Goal: Task Accomplishment & Management: Use online tool/utility

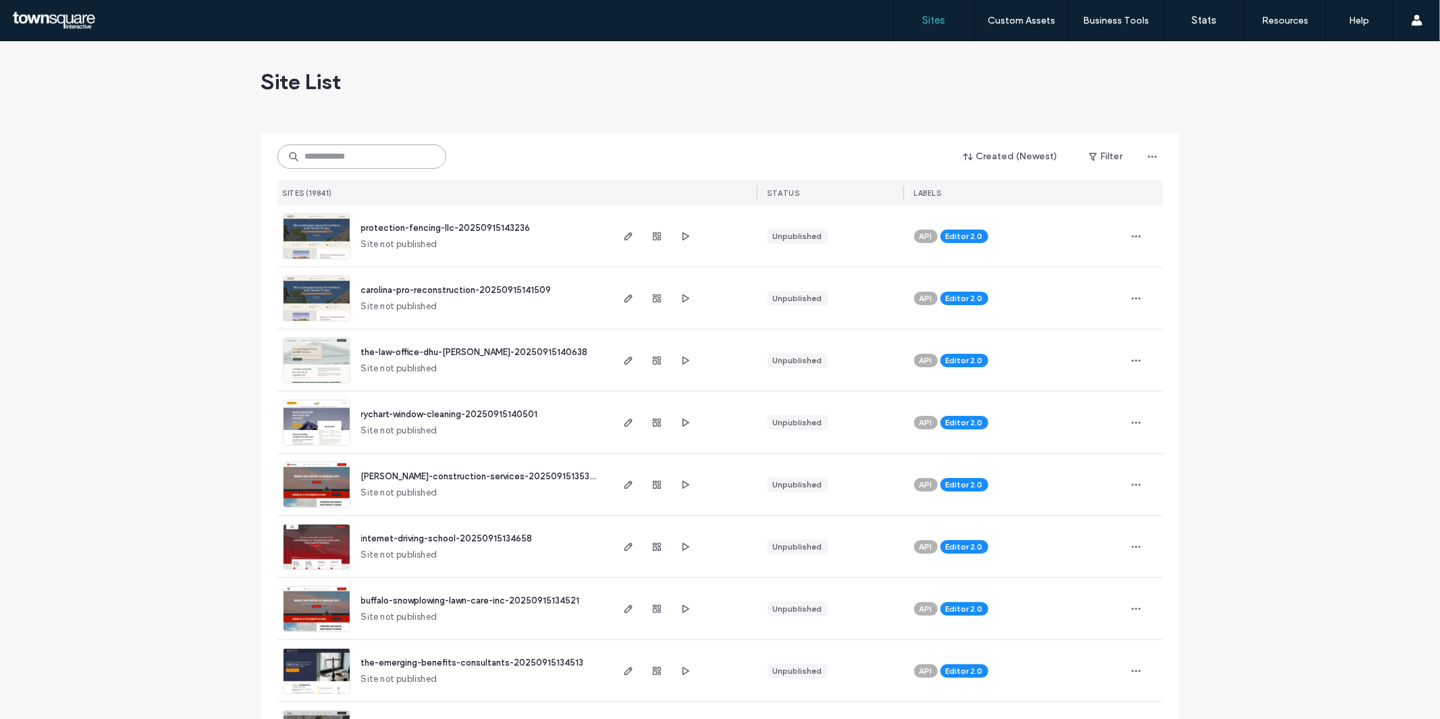
paste input "**********"
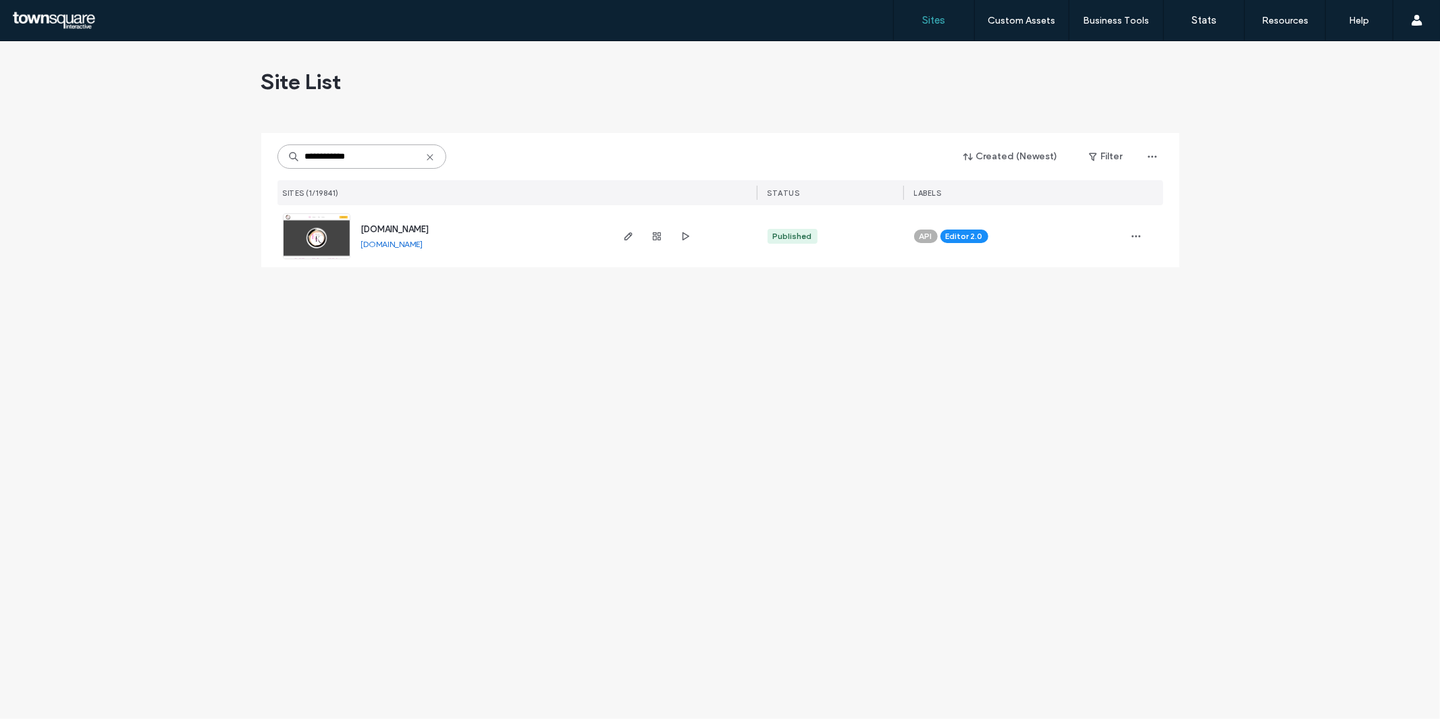
type input "**********"
click at [321, 233] on img at bounding box center [317, 260] width 66 height 92
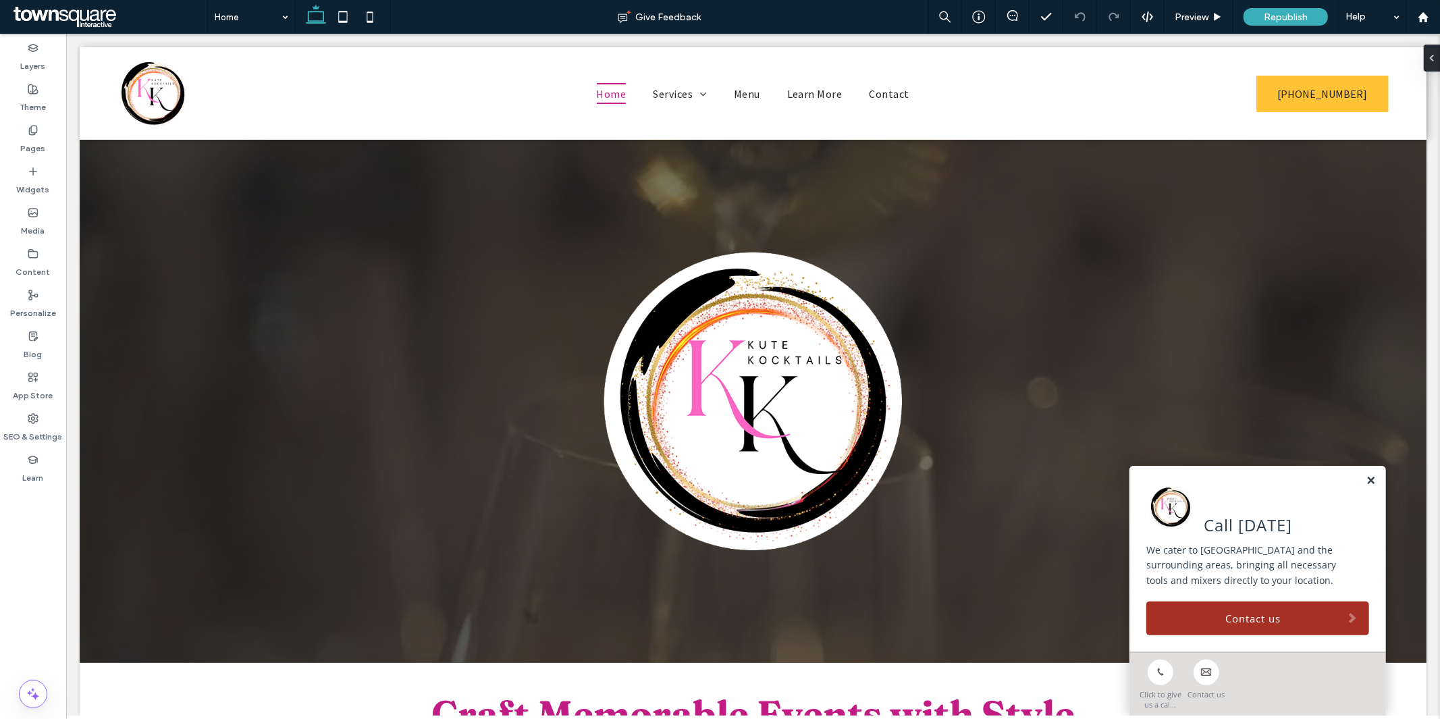
click at [1365, 479] on link at bounding box center [1370, 480] width 10 height 11
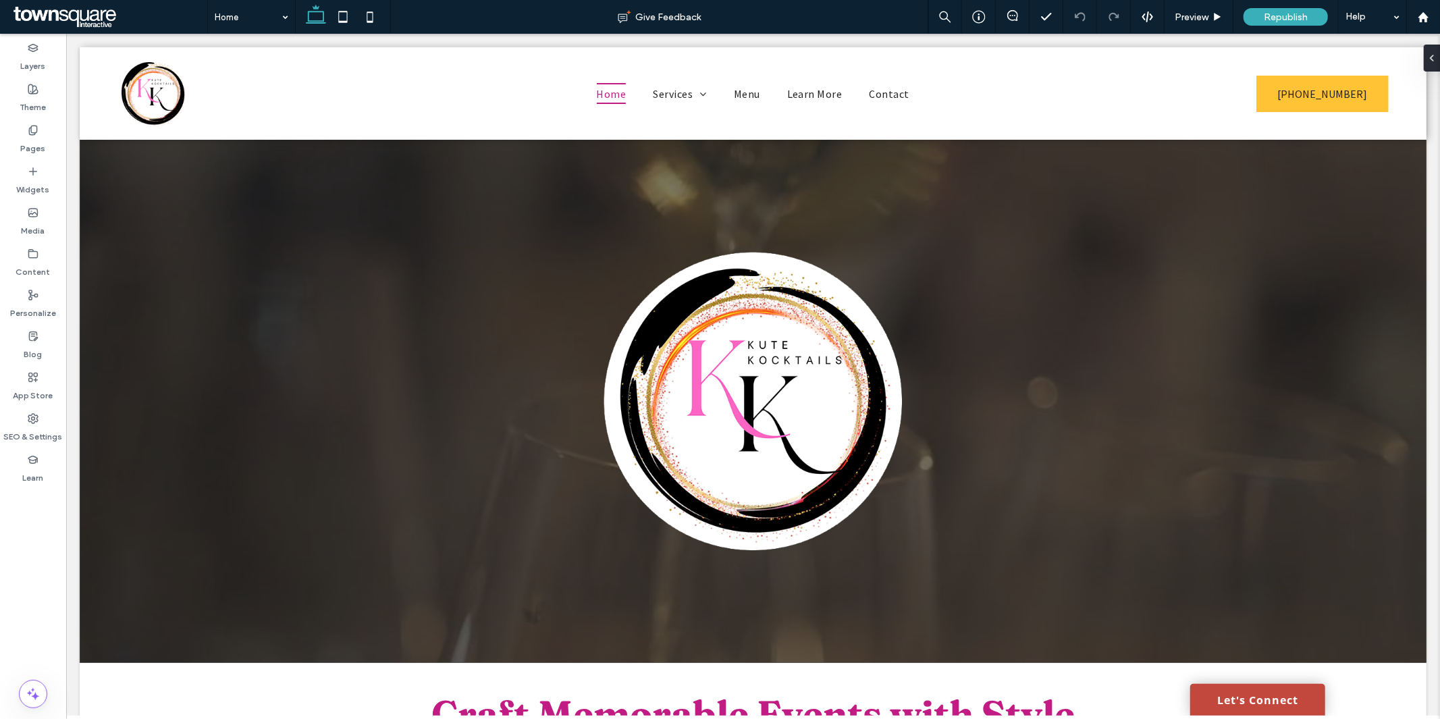
click at [1256, 699] on link "Let's Connect" at bounding box center [1256, 699] width 135 height 32
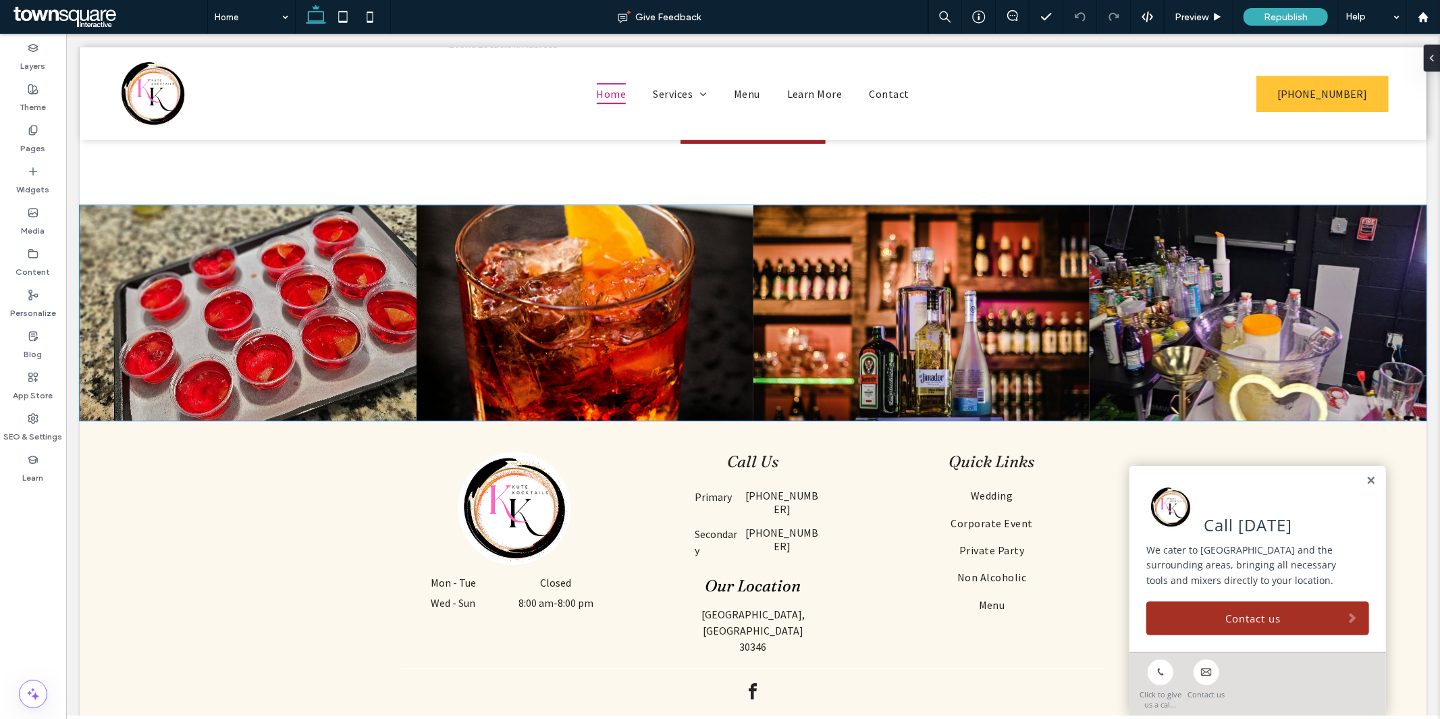
scroll to position [3474, 0]
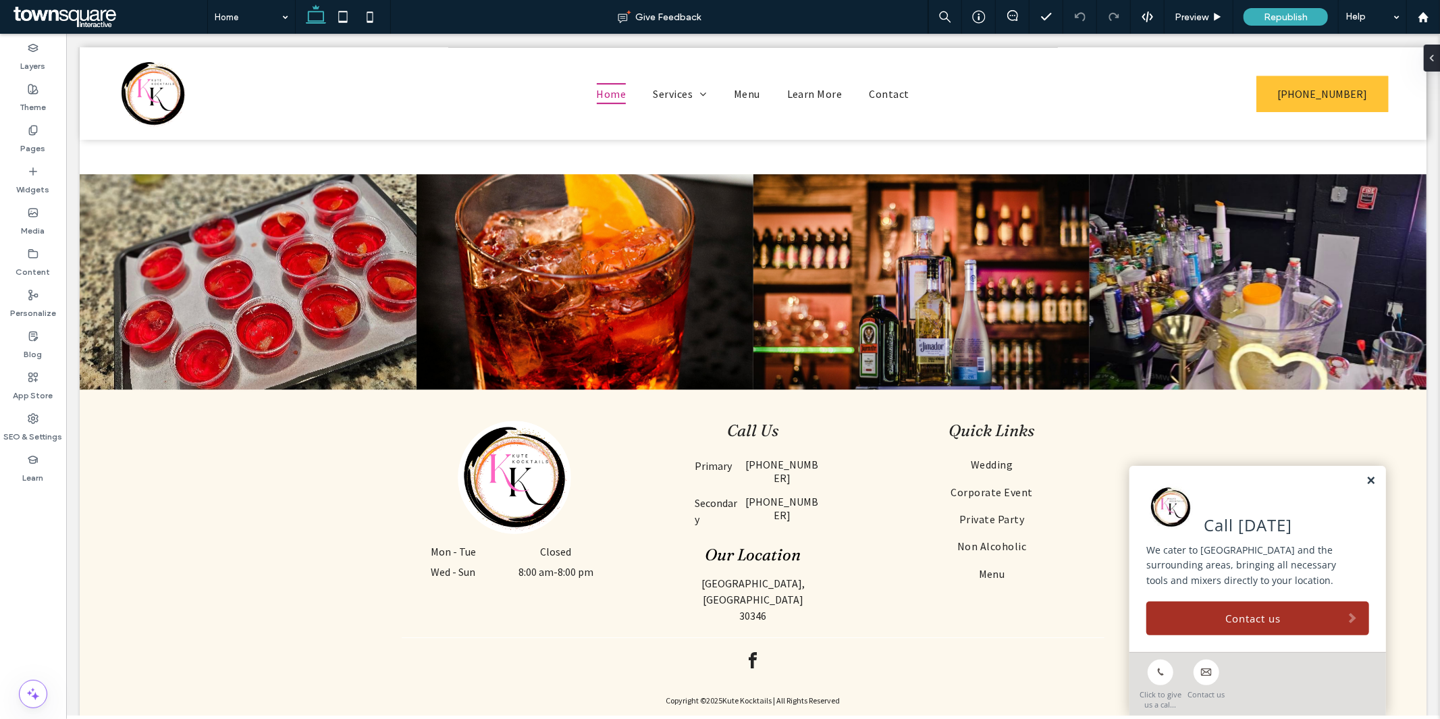
click at [1365, 482] on link at bounding box center [1370, 480] width 10 height 11
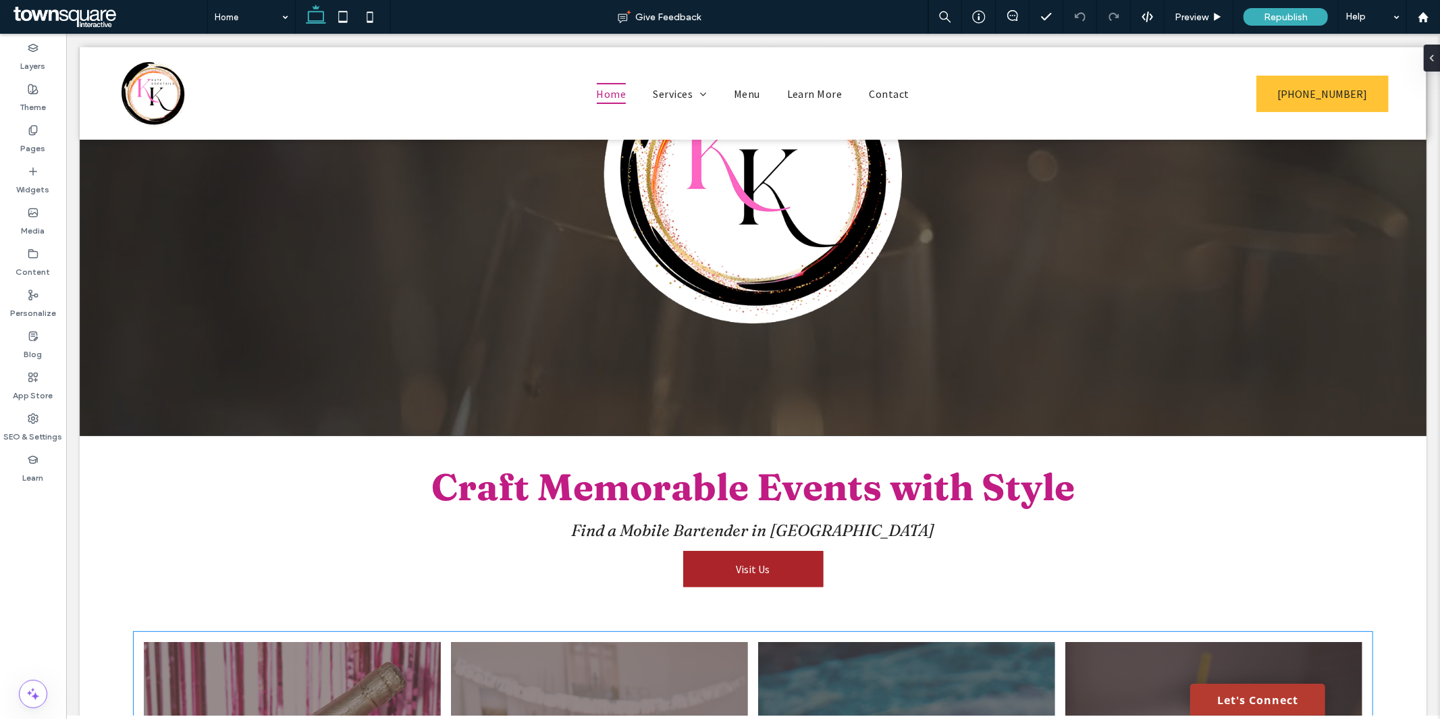
scroll to position [99, 0]
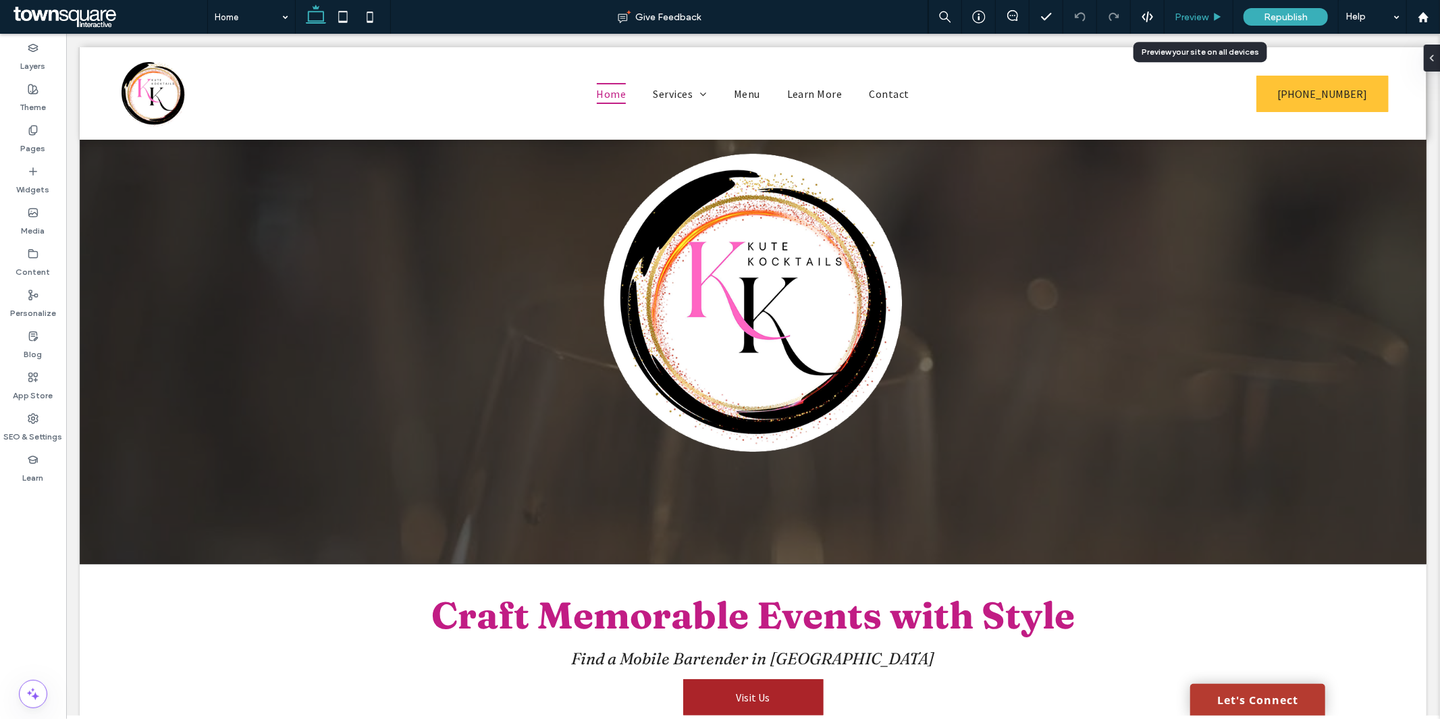
click at [1186, 11] on span "Preview" at bounding box center [1192, 16] width 34 height 11
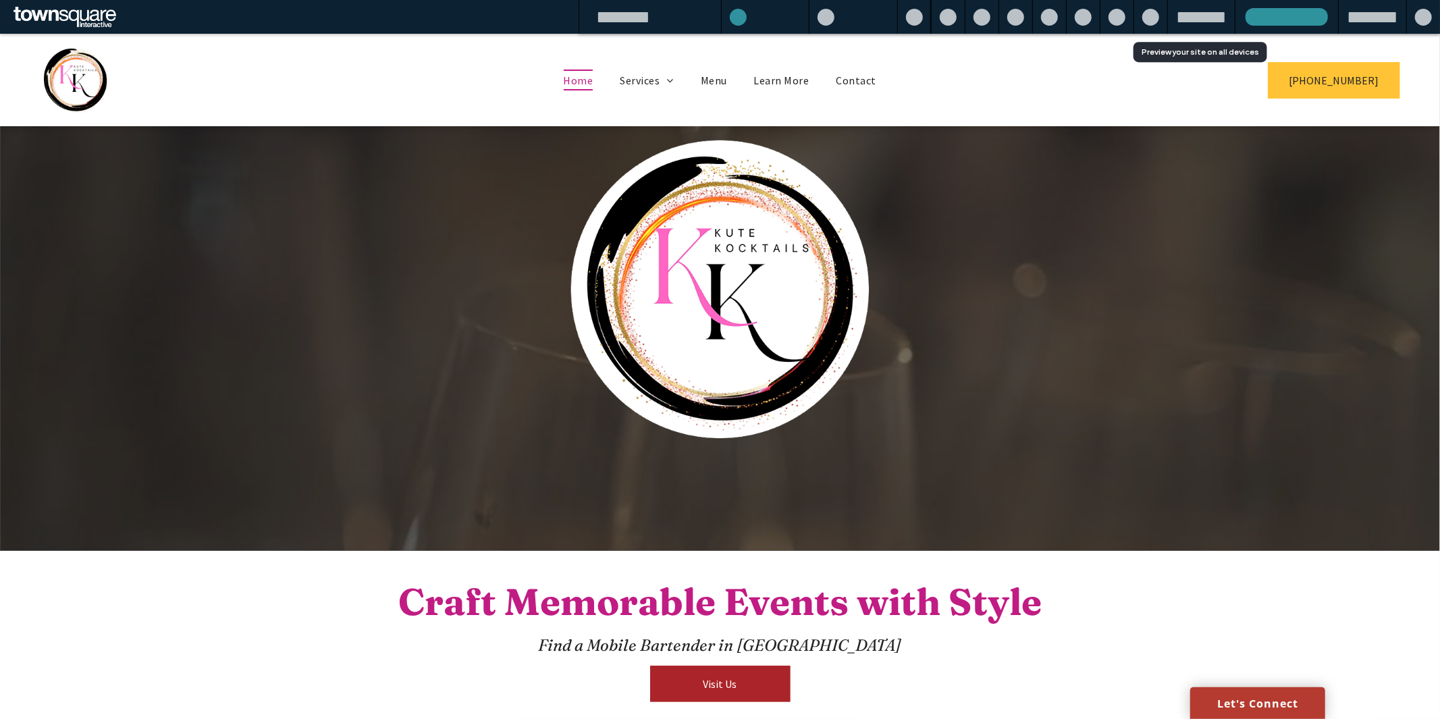
scroll to position [85, 0]
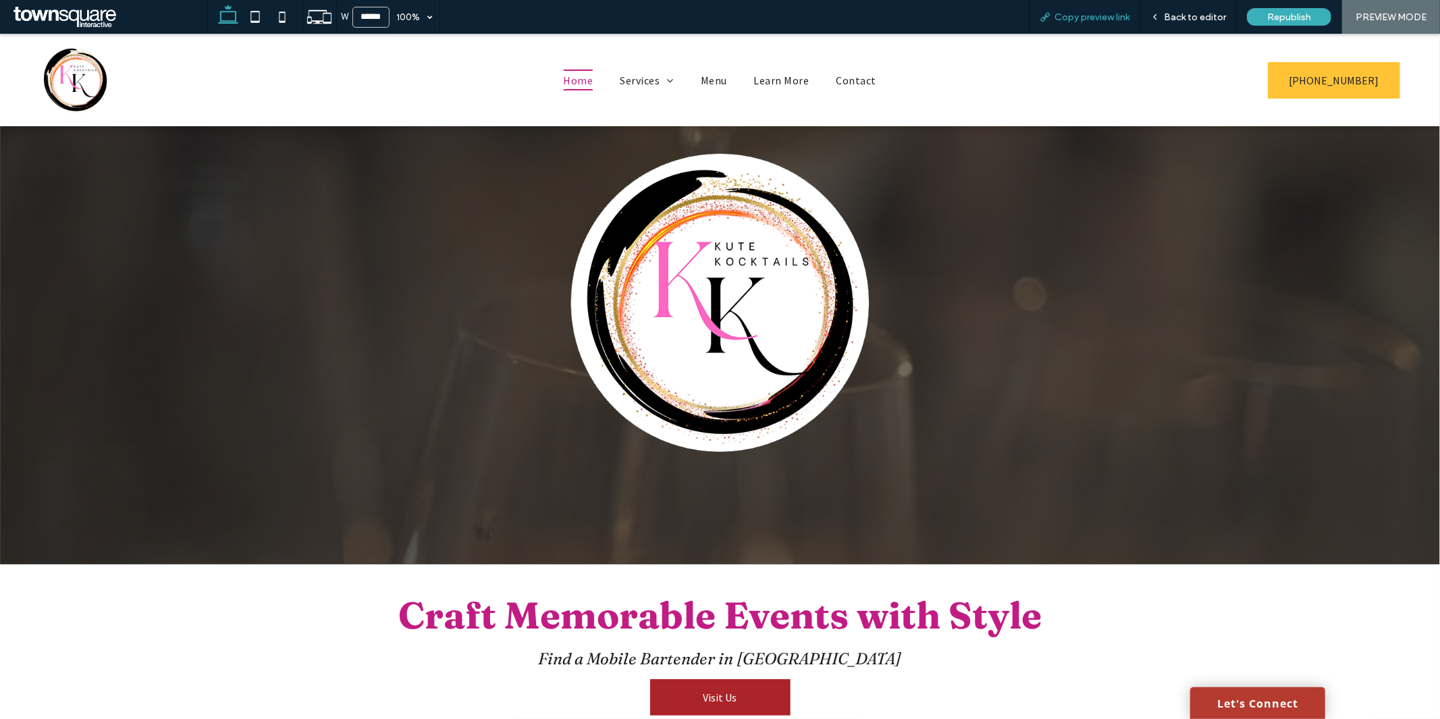
click at [1065, 21] on span "Copy preview link" at bounding box center [1091, 16] width 75 height 11
click at [1190, 24] on div "Back to editor" at bounding box center [1188, 17] width 97 height 34
click at [1291, 22] on div "Republish" at bounding box center [1289, 17] width 84 height 18
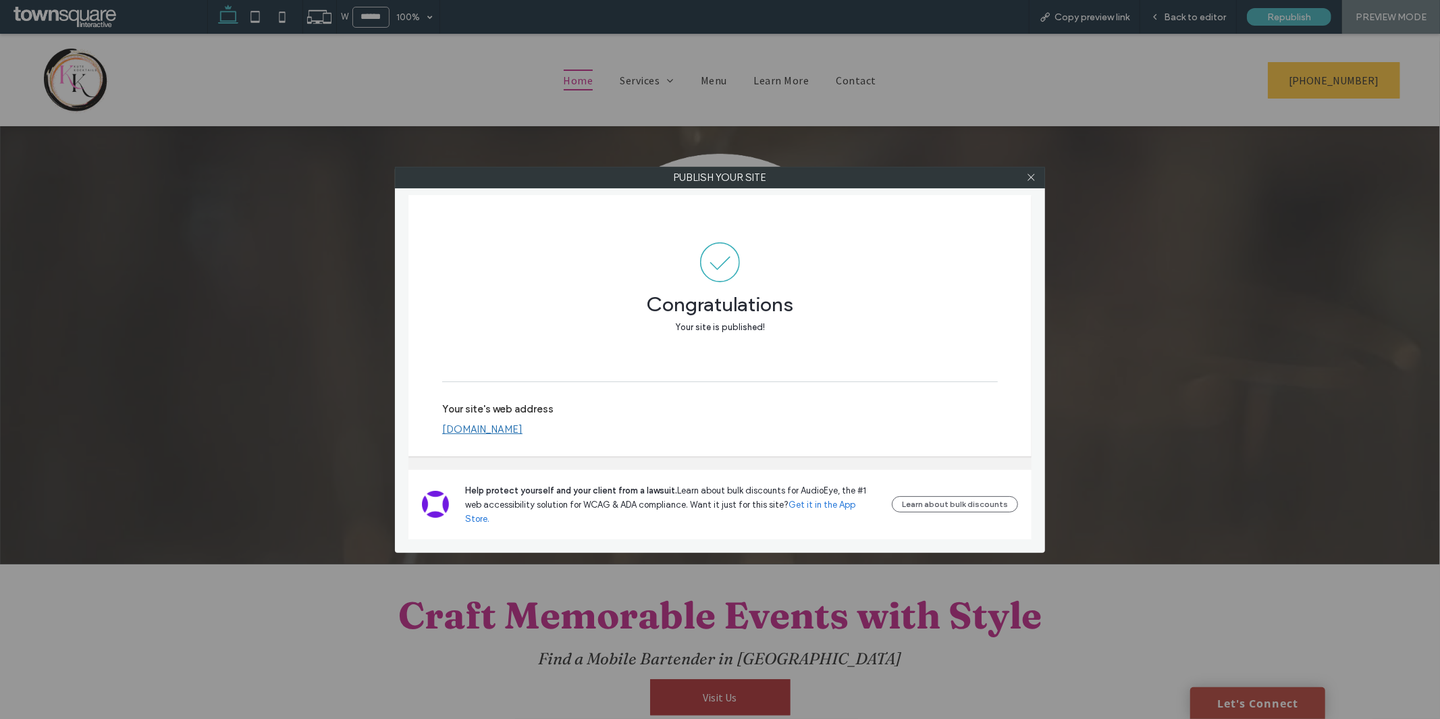
click at [1037, 176] on div at bounding box center [1031, 177] width 20 height 20
click at [1027, 178] on icon at bounding box center [1031, 177] width 10 height 10
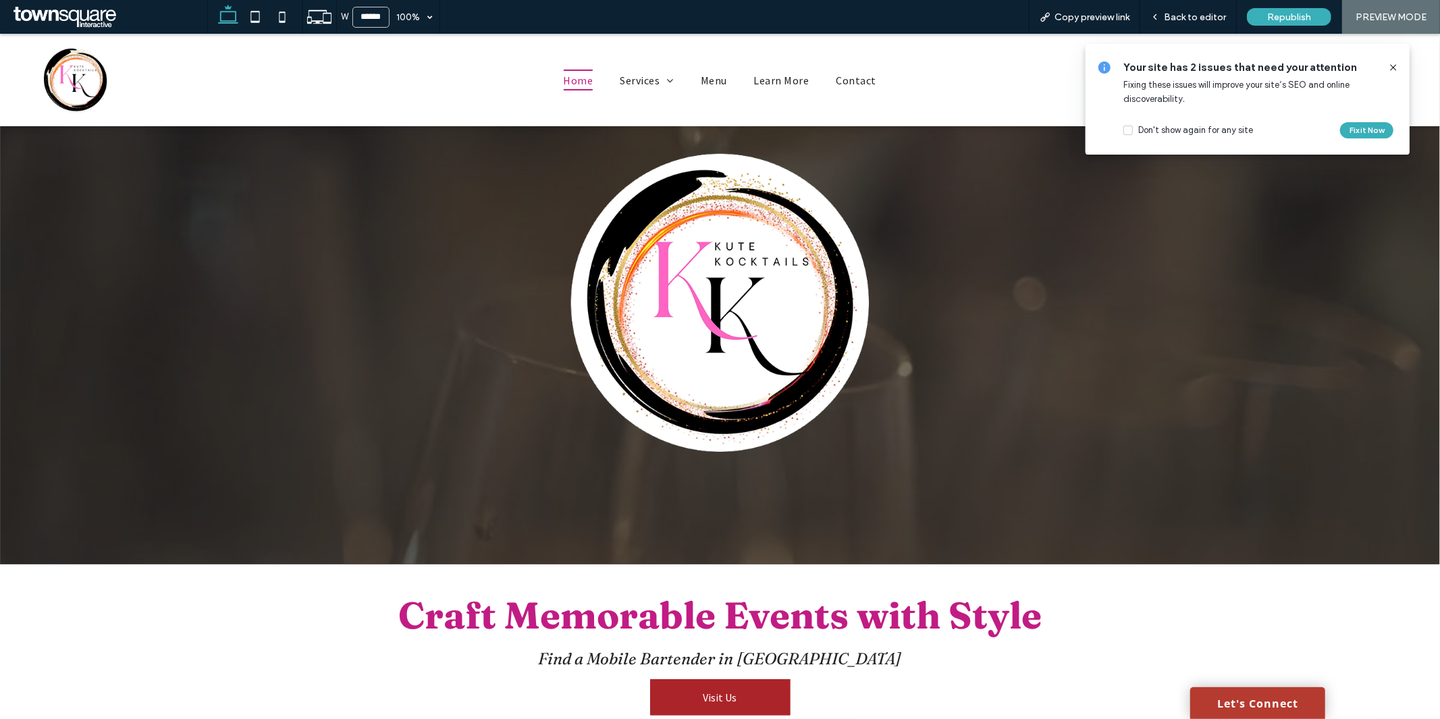
click at [1396, 69] on icon at bounding box center [1393, 67] width 11 height 11
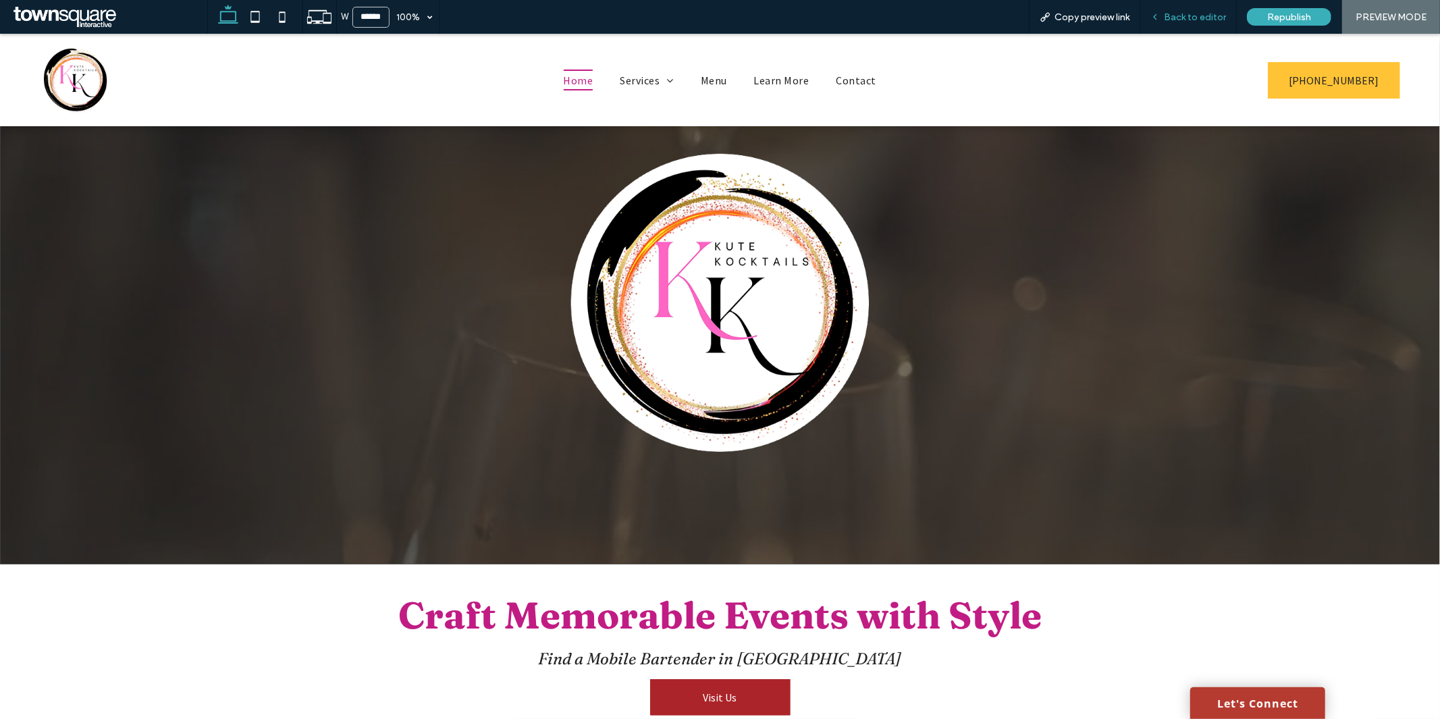
click at [1182, 14] on span "Back to editor" at bounding box center [1195, 16] width 62 height 11
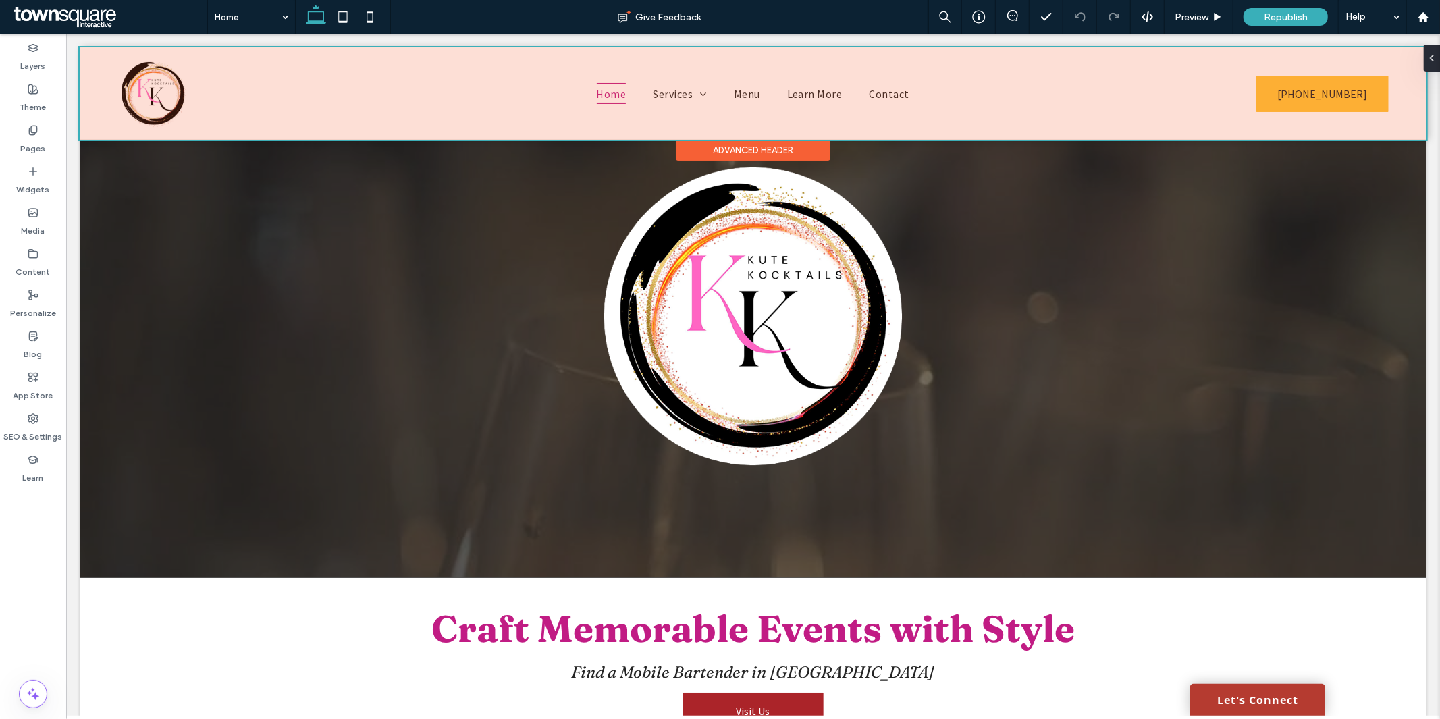
scroll to position [99, 0]
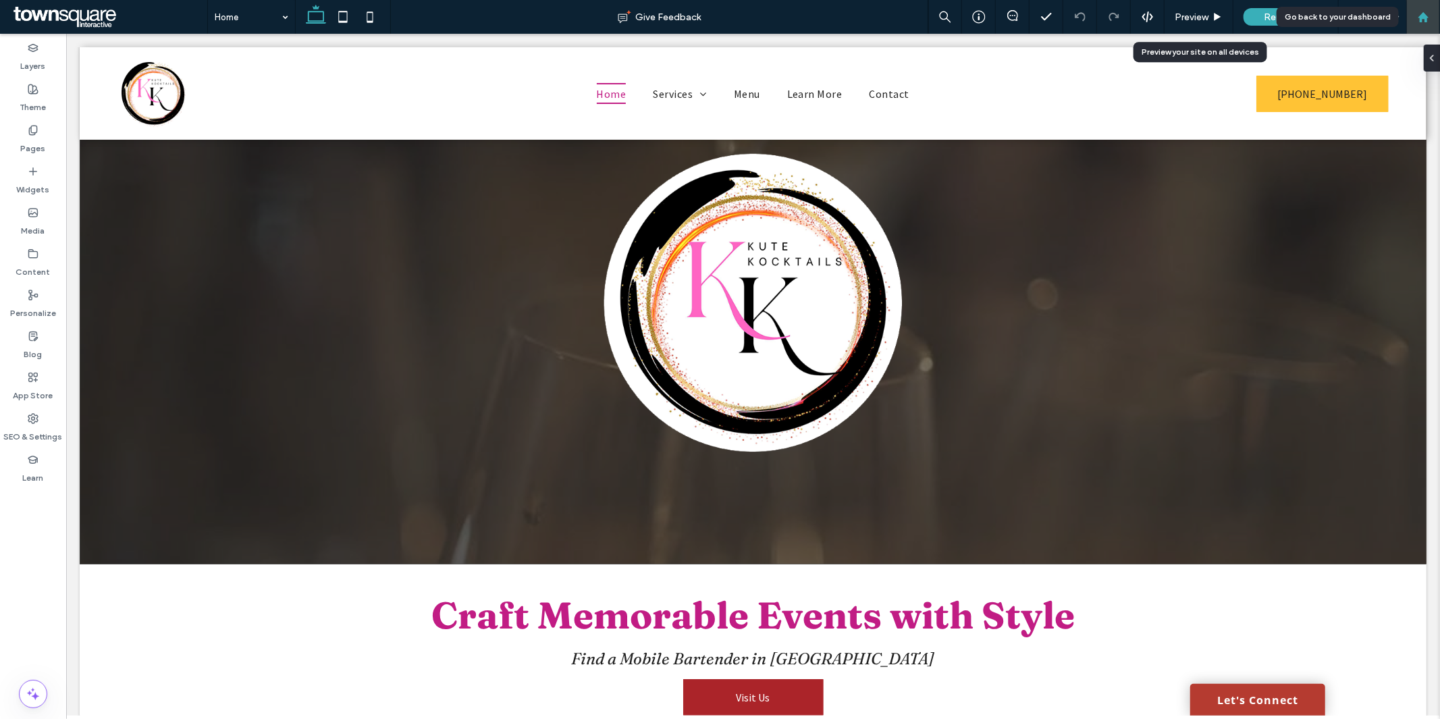
click at [1421, 28] on div at bounding box center [1423, 17] width 34 height 34
